Goal: Task Accomplishment & Management: Manage account settings

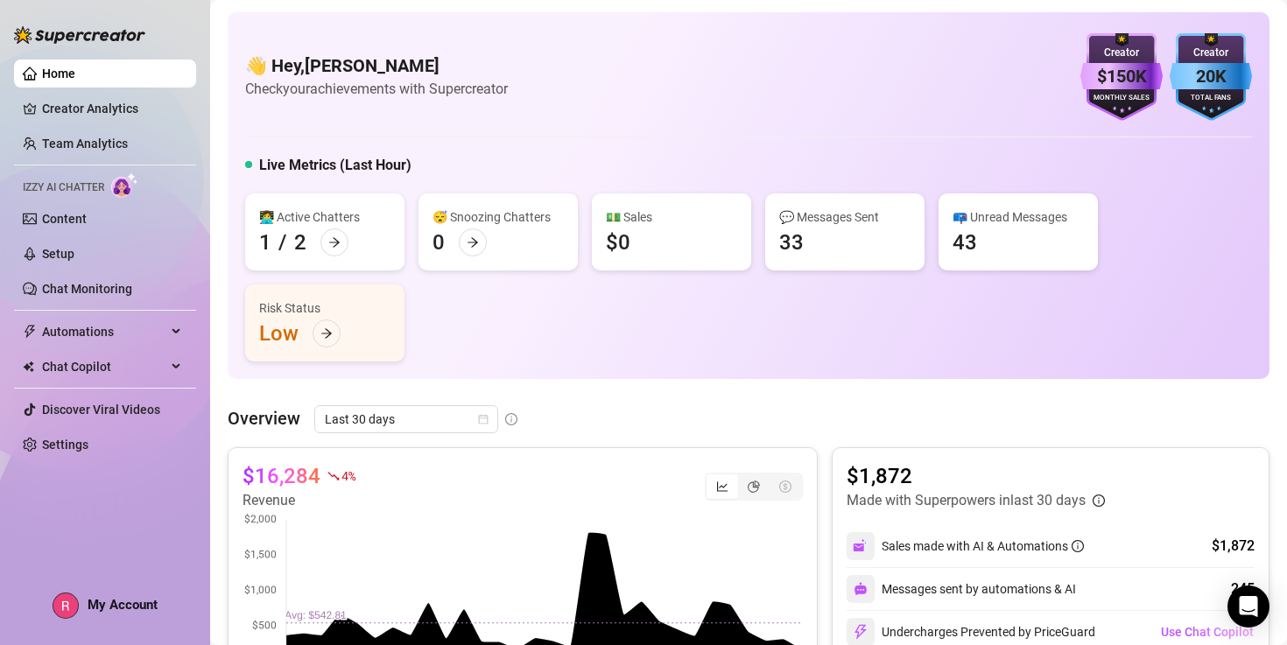
click at [91, 603] on span "My Account" at bounding box center [123, 605] width 70 height 16
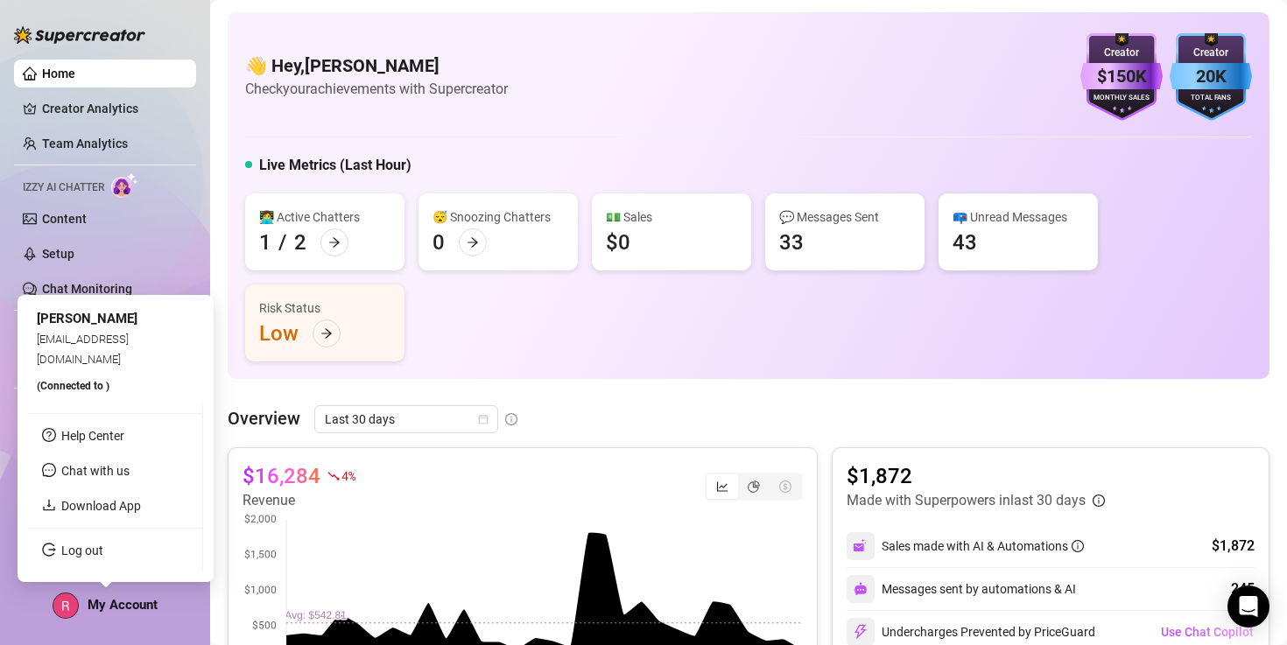
click at [68, 568] on ul "Help Center Chat with us Download App Log out" at bounding box center [115, 489] width 175 height 166
click at [68, 551] on link "Log out" at bounding box center [82, 551] width 42 height 14
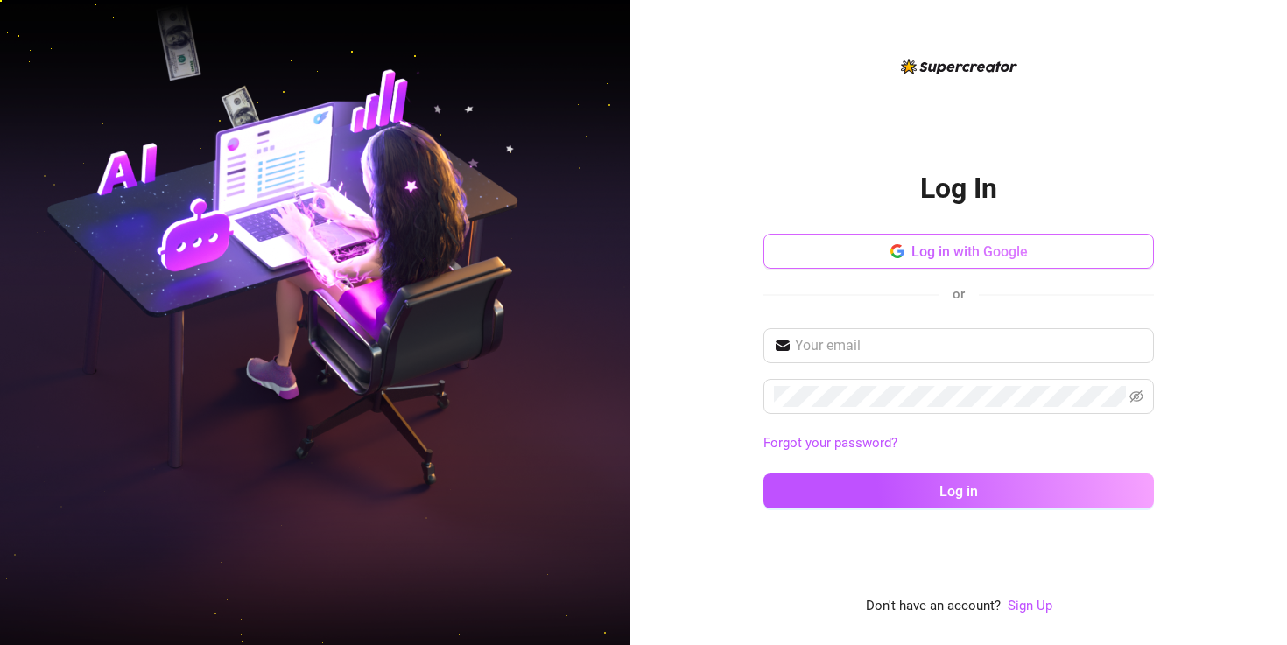
click at [931, 256] on span "Log in with Google" at bounding box center [970, 251] width 116 height 17
